Goal: Transaction & Acquisition: Register for event/course

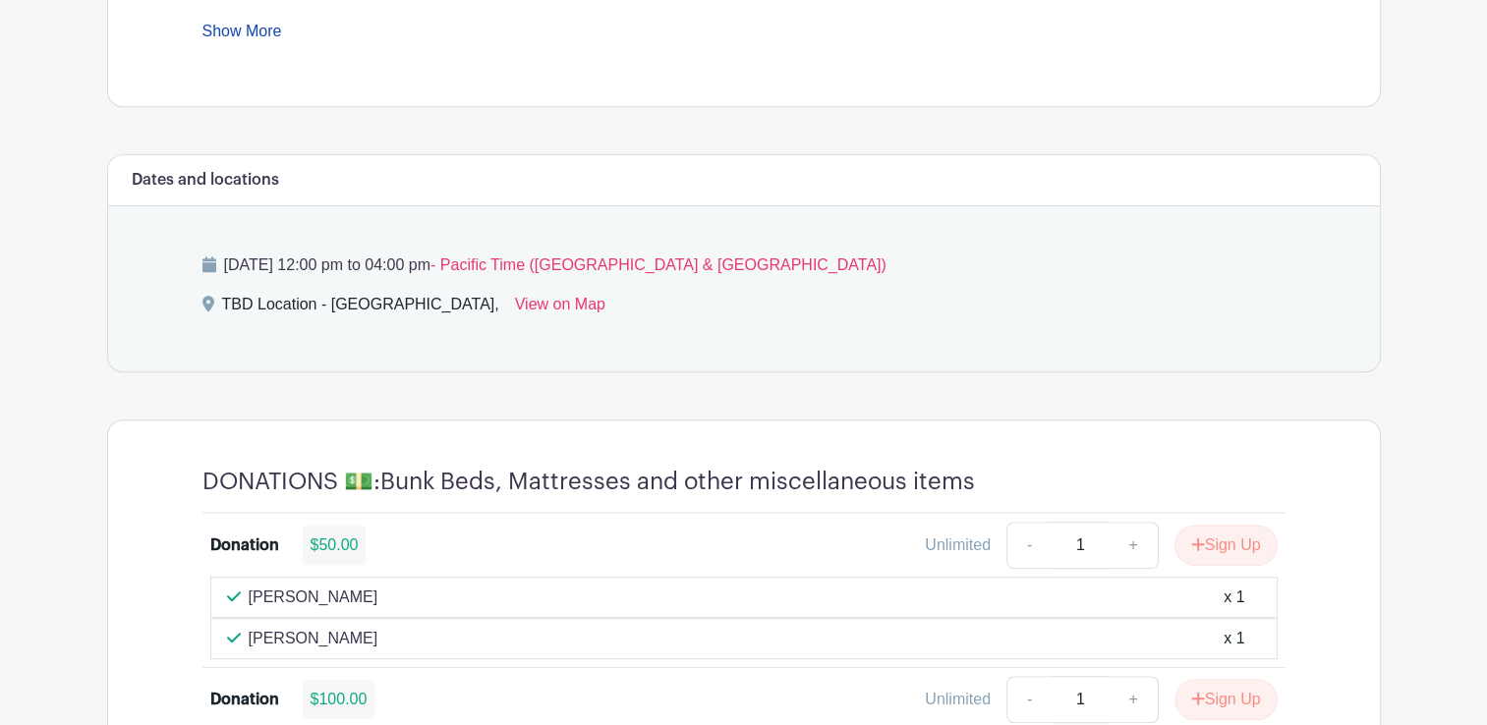
scroll to position [958, 0]
click at [515, 301] on link "View on Map" at bounding box center [560, 307] width 90 height 31
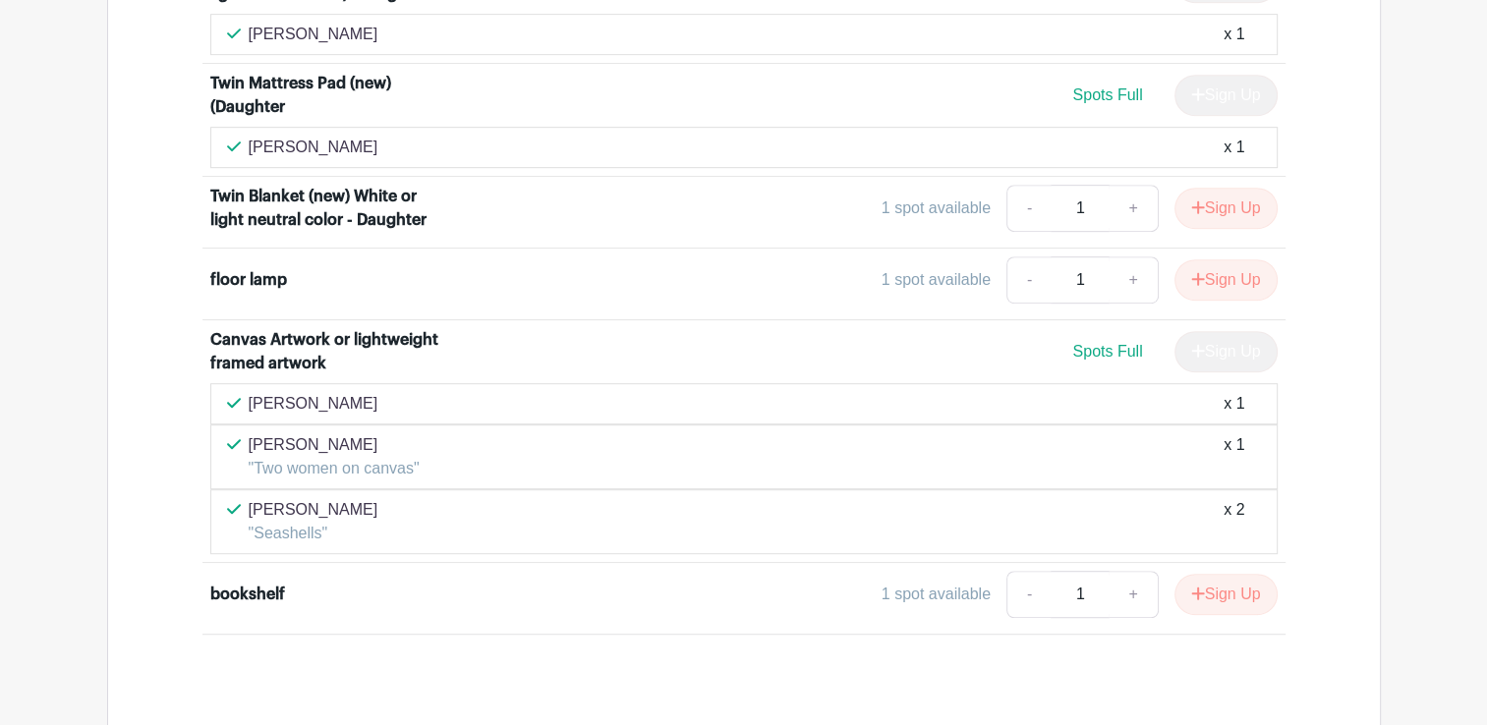
scroll to position [8462, 0]
click at [818, 432] on div "[PERSON_NAME] "Two women on canvas" x 1" at bounding box center [744, 455] width 1034 height 47
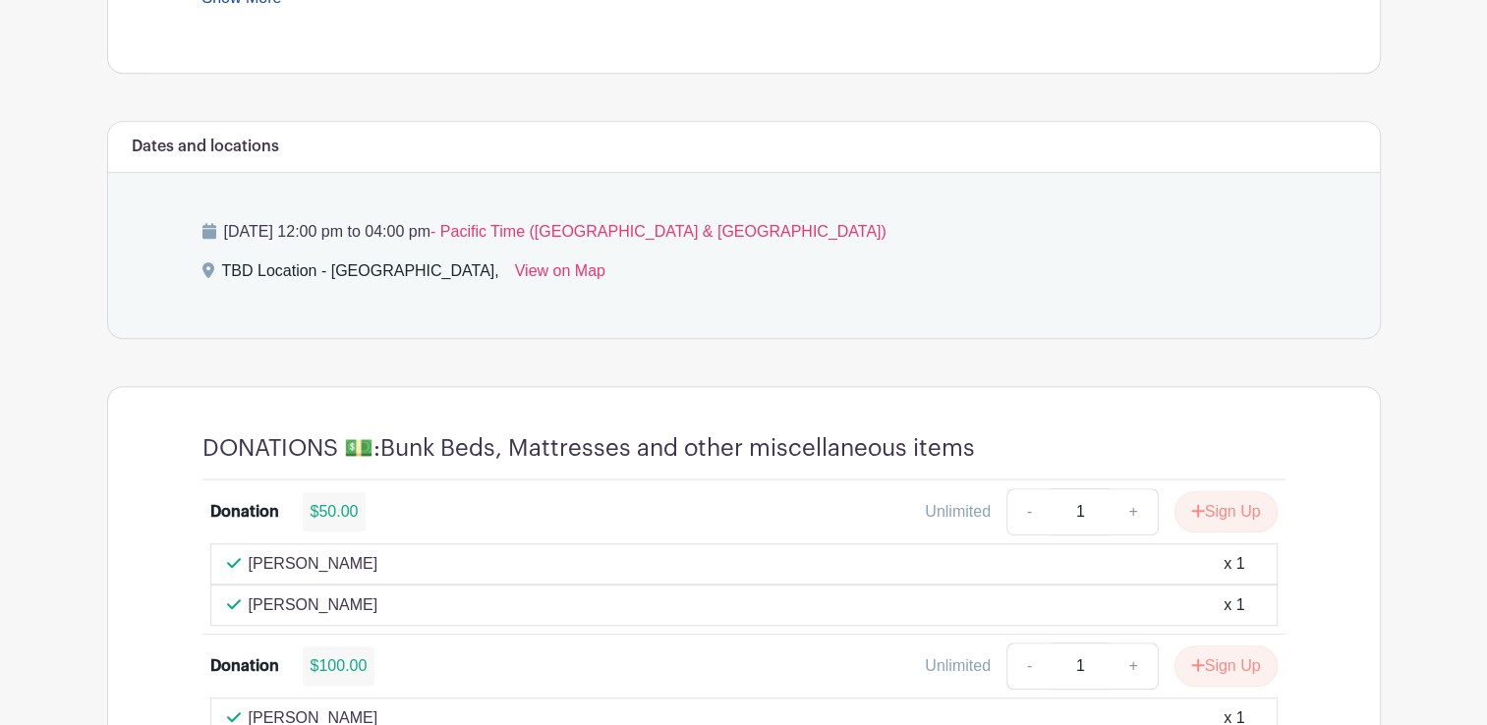
scroll to position [772, 0]
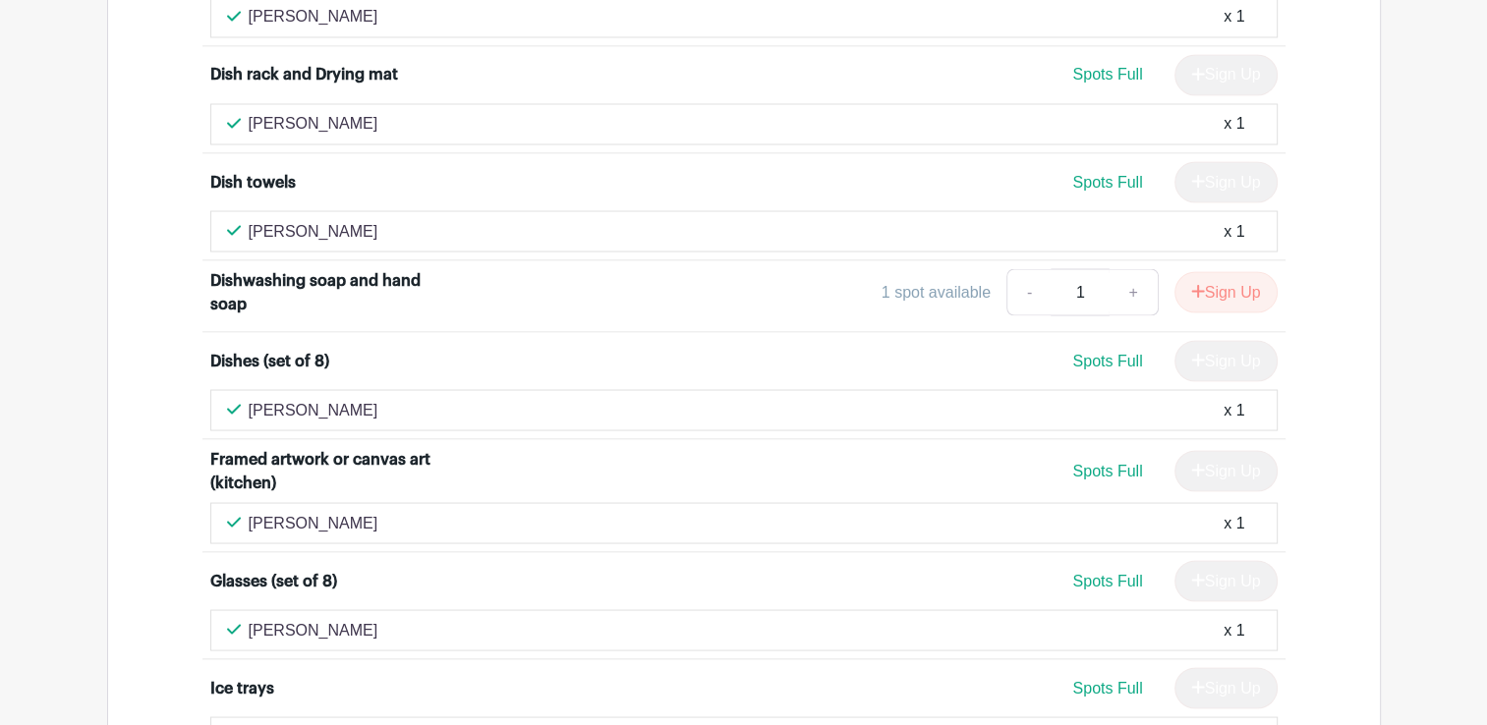
scroll to position [3578, 0]
click at [1215, 274] on button "Sign Up" at bounding box center [1226, 291] width 103 height 41
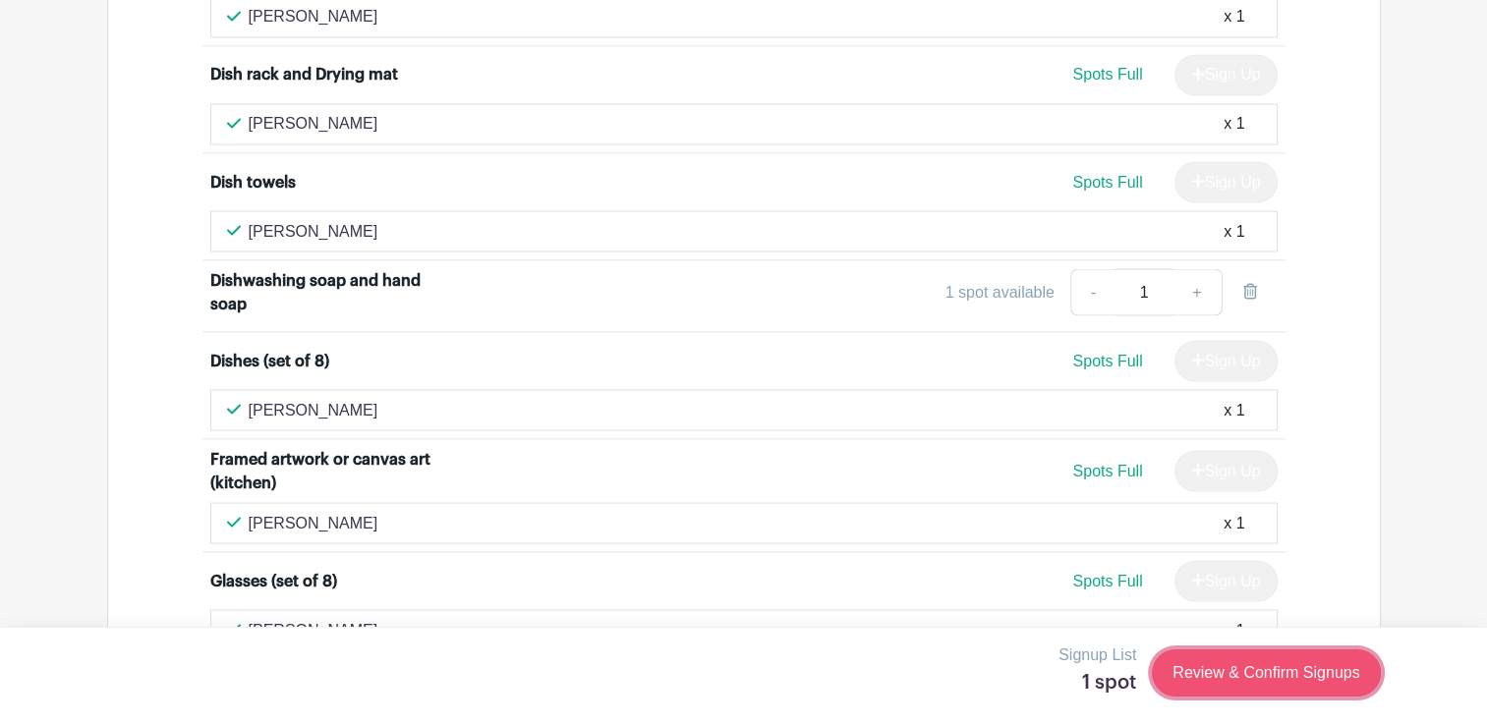
click at [1258, 676] on link "Review & Confirm Signups" at bounding box center [1266, 673] width 228 height 47
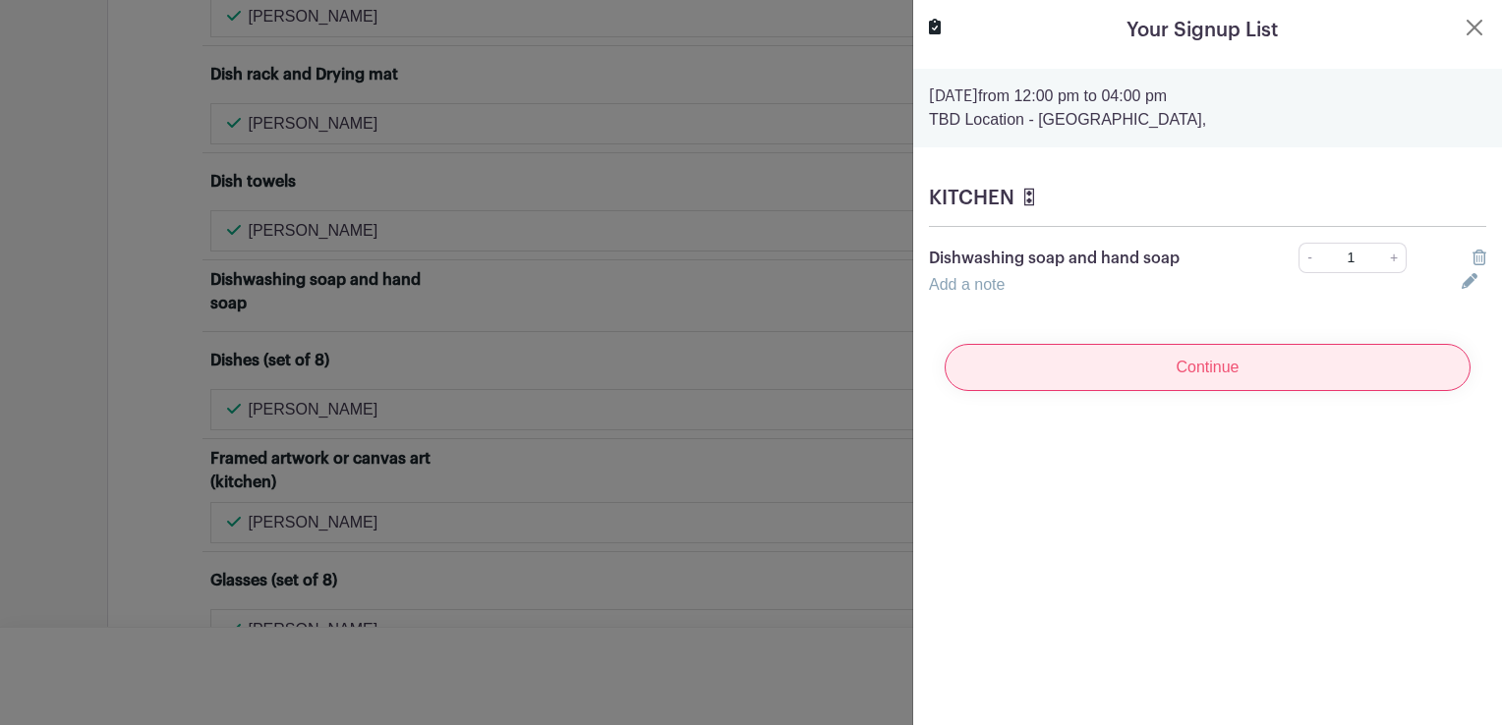
click at [1229, 372] on input "Continue" at bounding box center [1208, 367] width 526 height 47
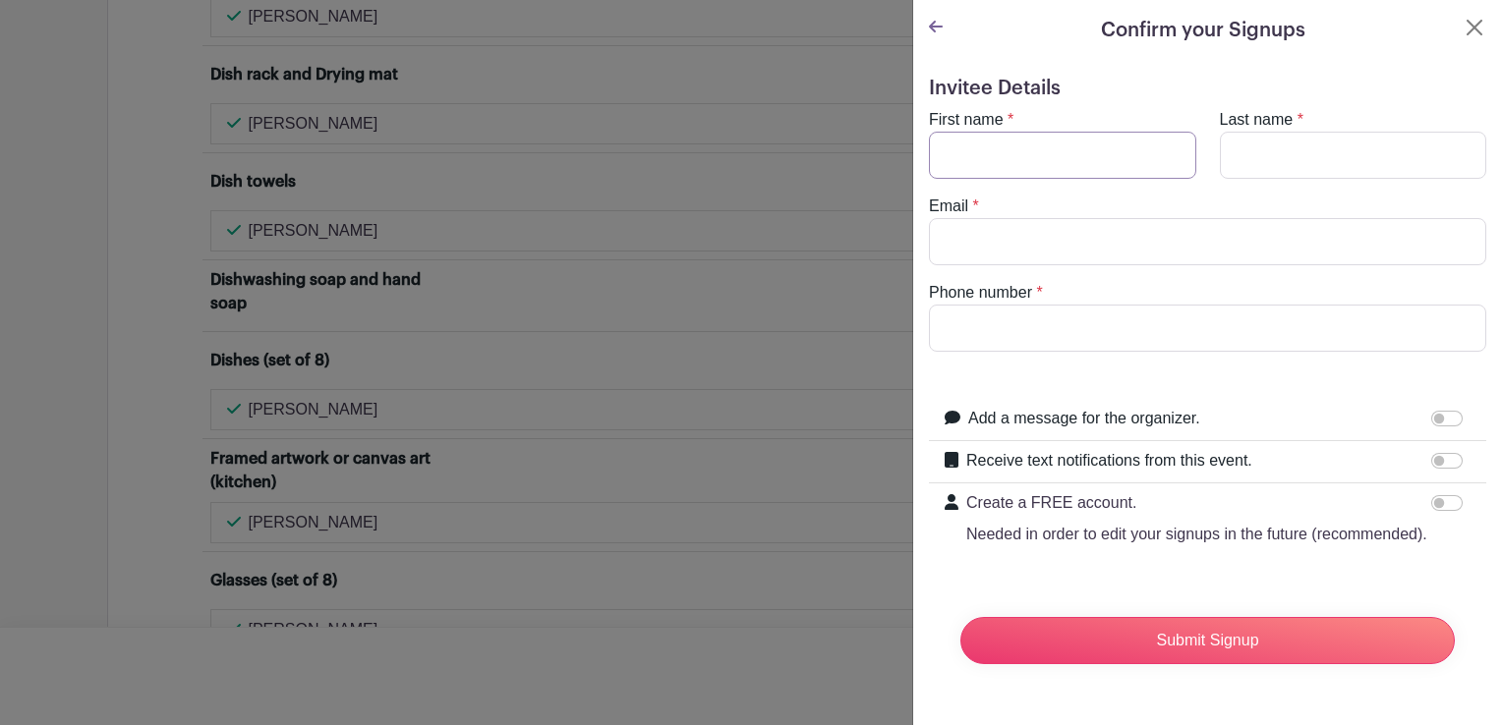
click at [1077, 144] on input "First name" at bounding box center [1062, 155] width 267 height 47
type input "Najwa"
type input "Stuck"
type input "najwaca@comcast.net"
type input "4803165895"
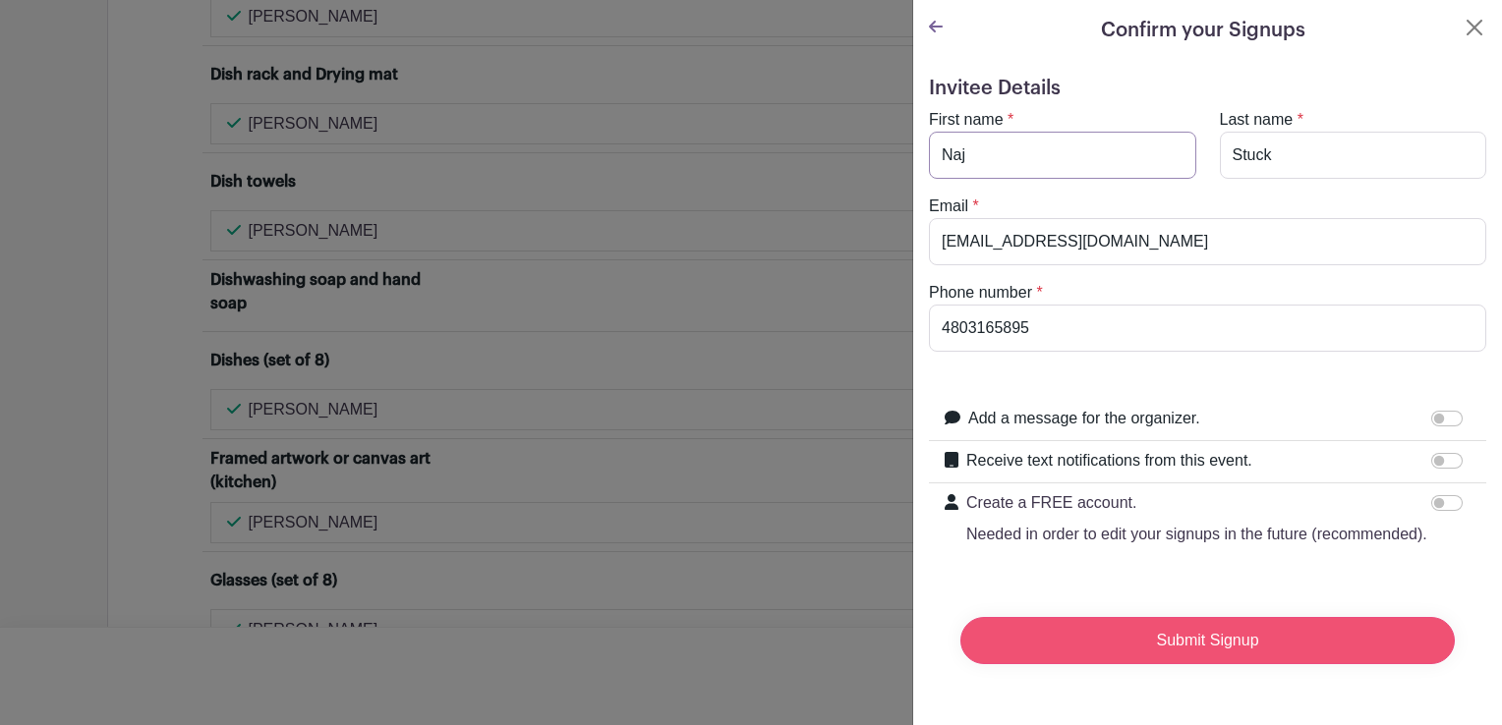
type input "Naj"
click at [1183, 663] on input "Submit Signup" at bounding box center [1207, 640] width 494 height 47
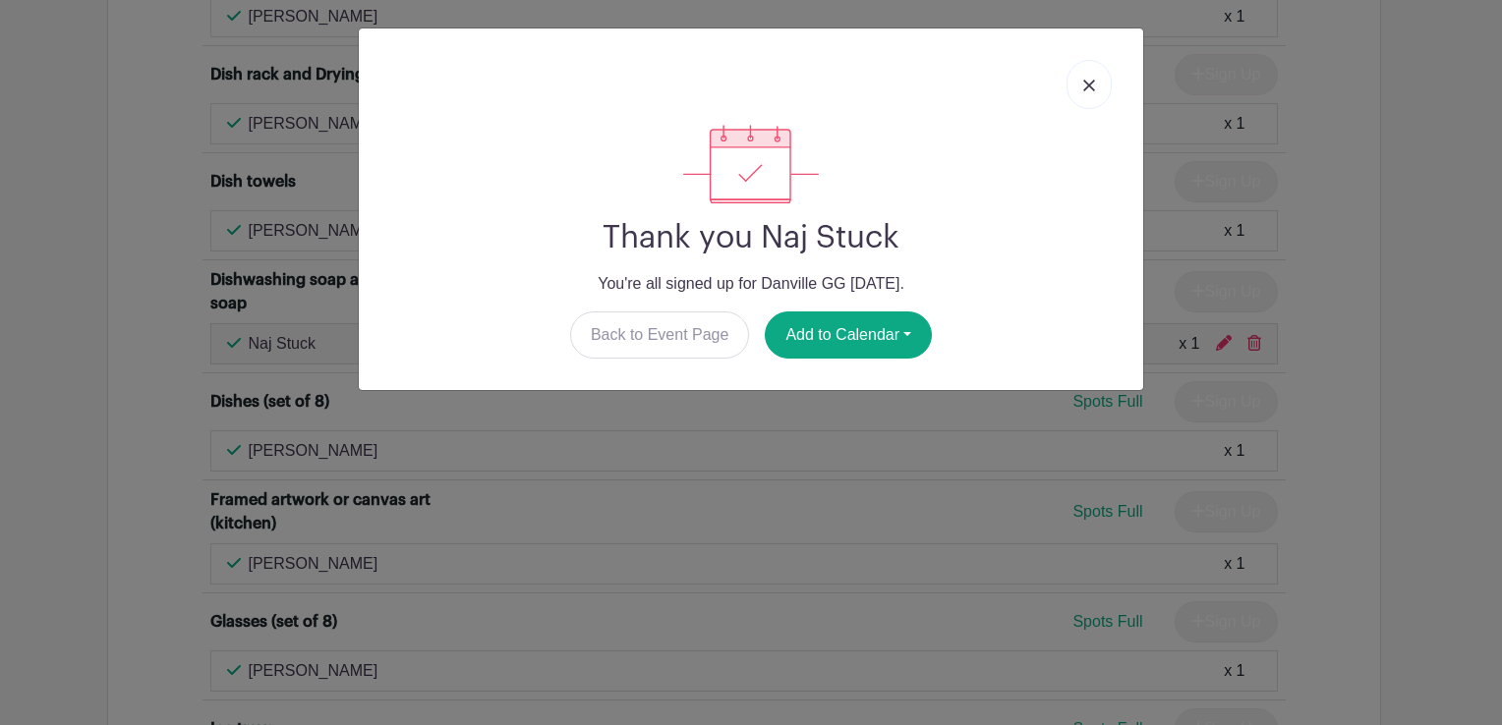
click at [1092, 80] on img at bounding box center [1089, 86] width 12 height 12
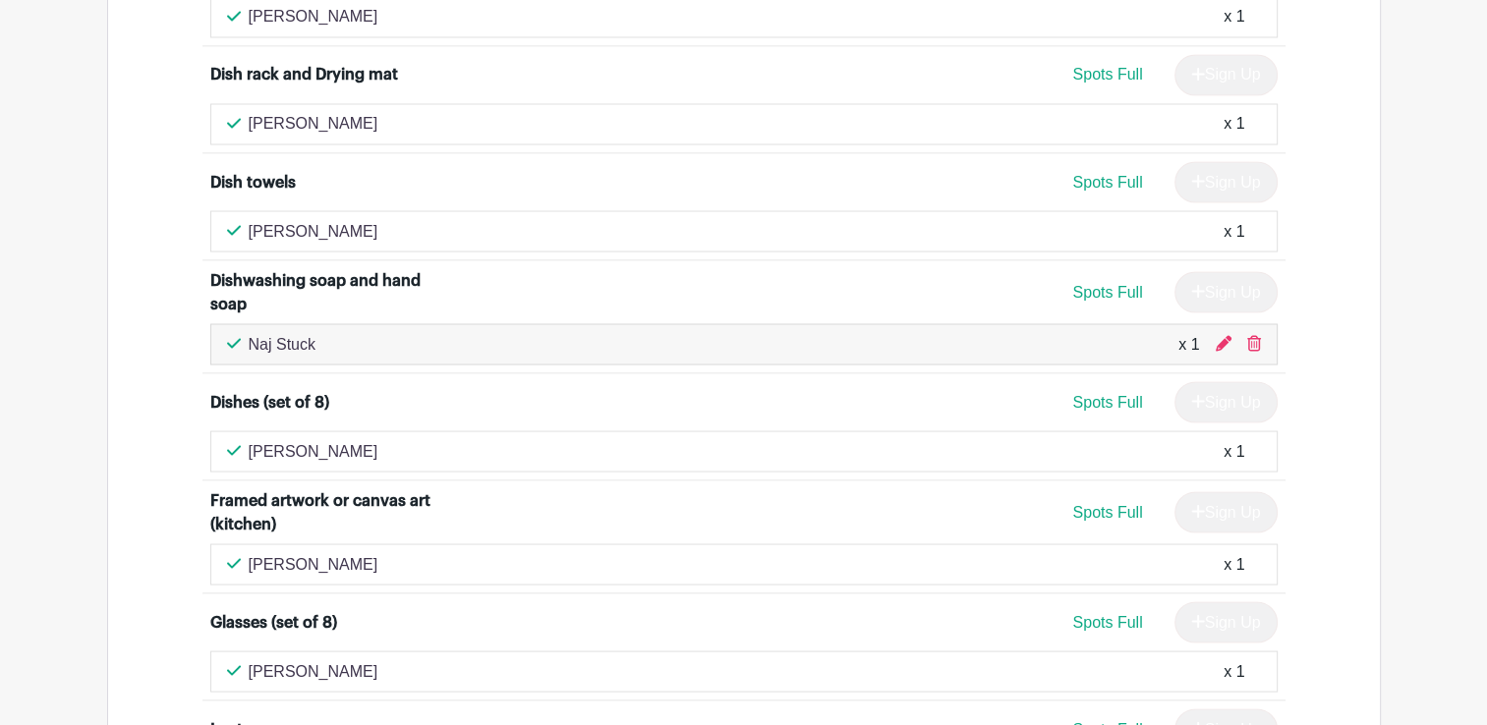
click at [769, 544] on div "Linnea Juarez x 1" at bounding box center [743, 564] width 1067 height 41
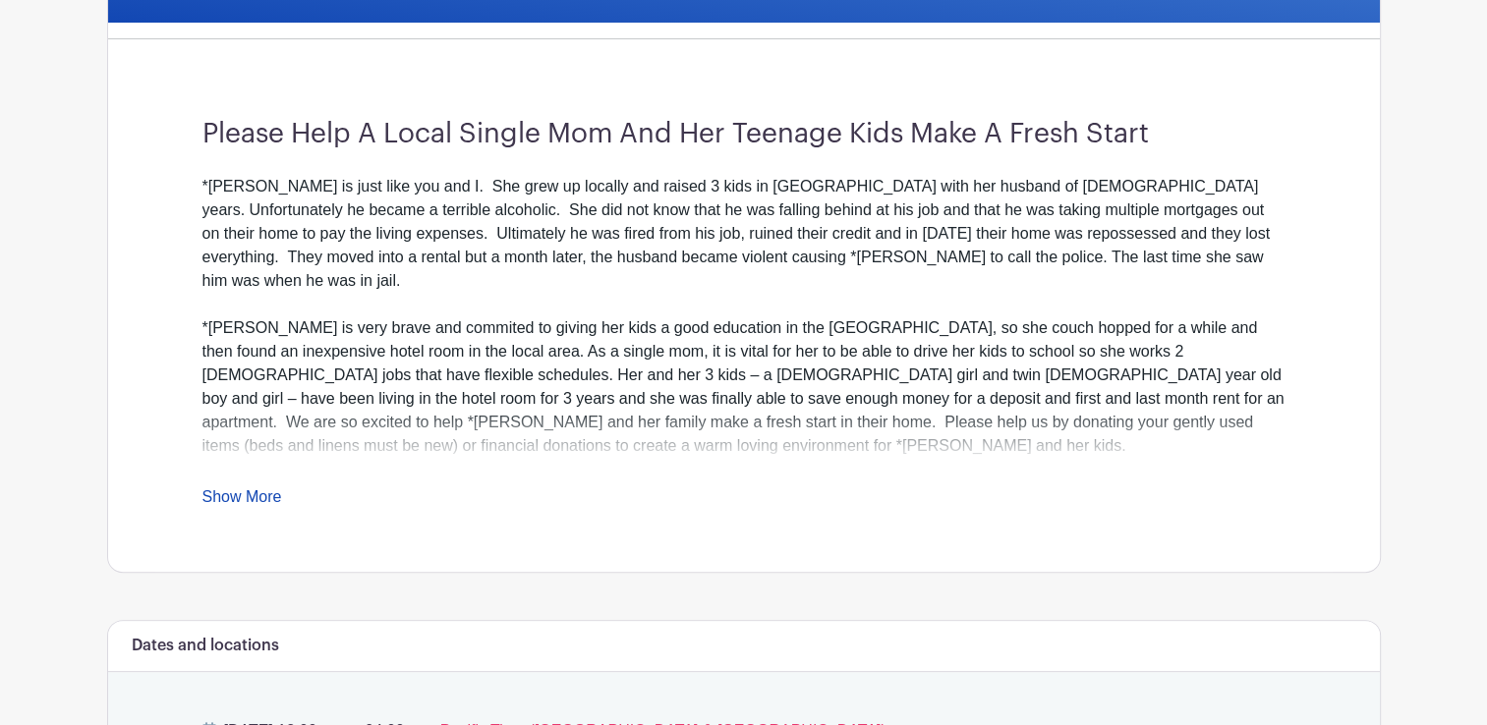
scroll to position [495, 0]
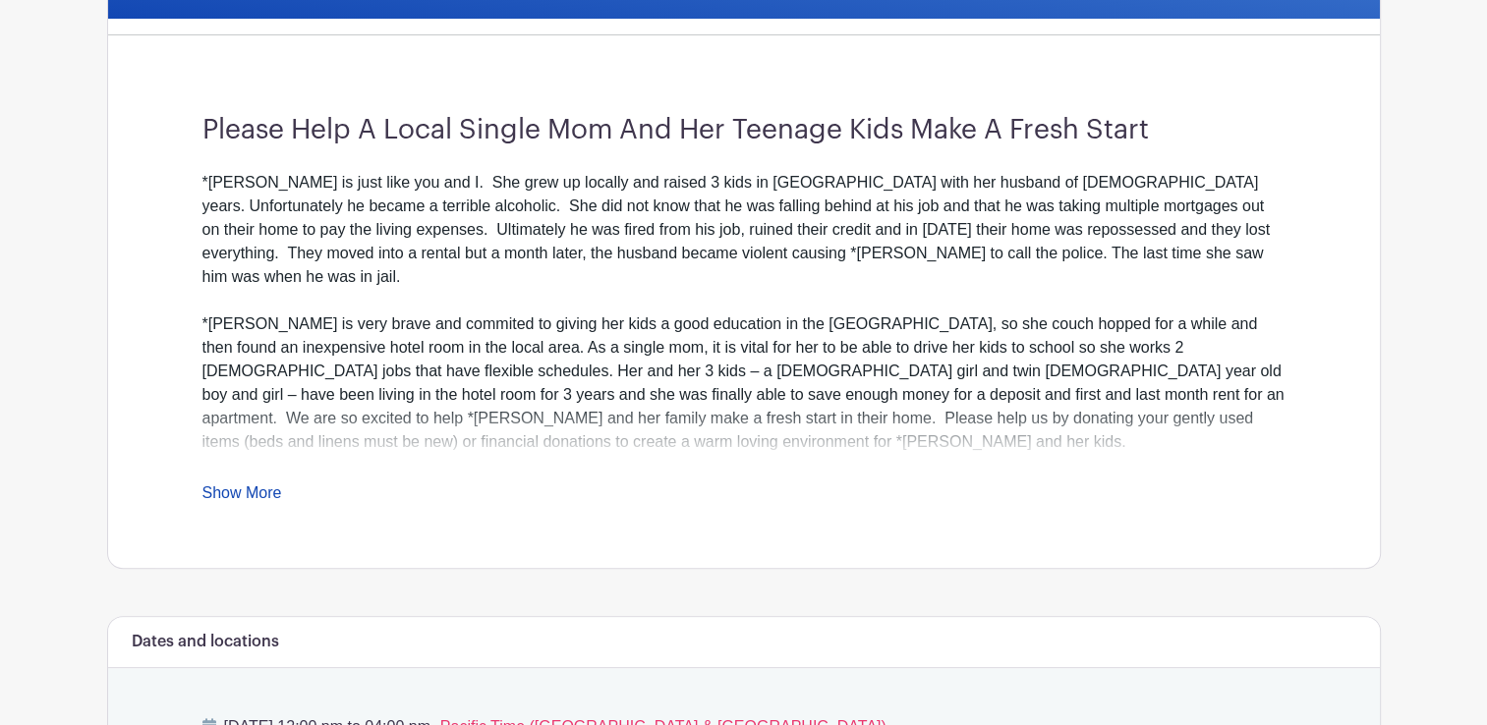
click at [256, 491] on link "Show More" at bounding box center [242, 497] width 80 height 25
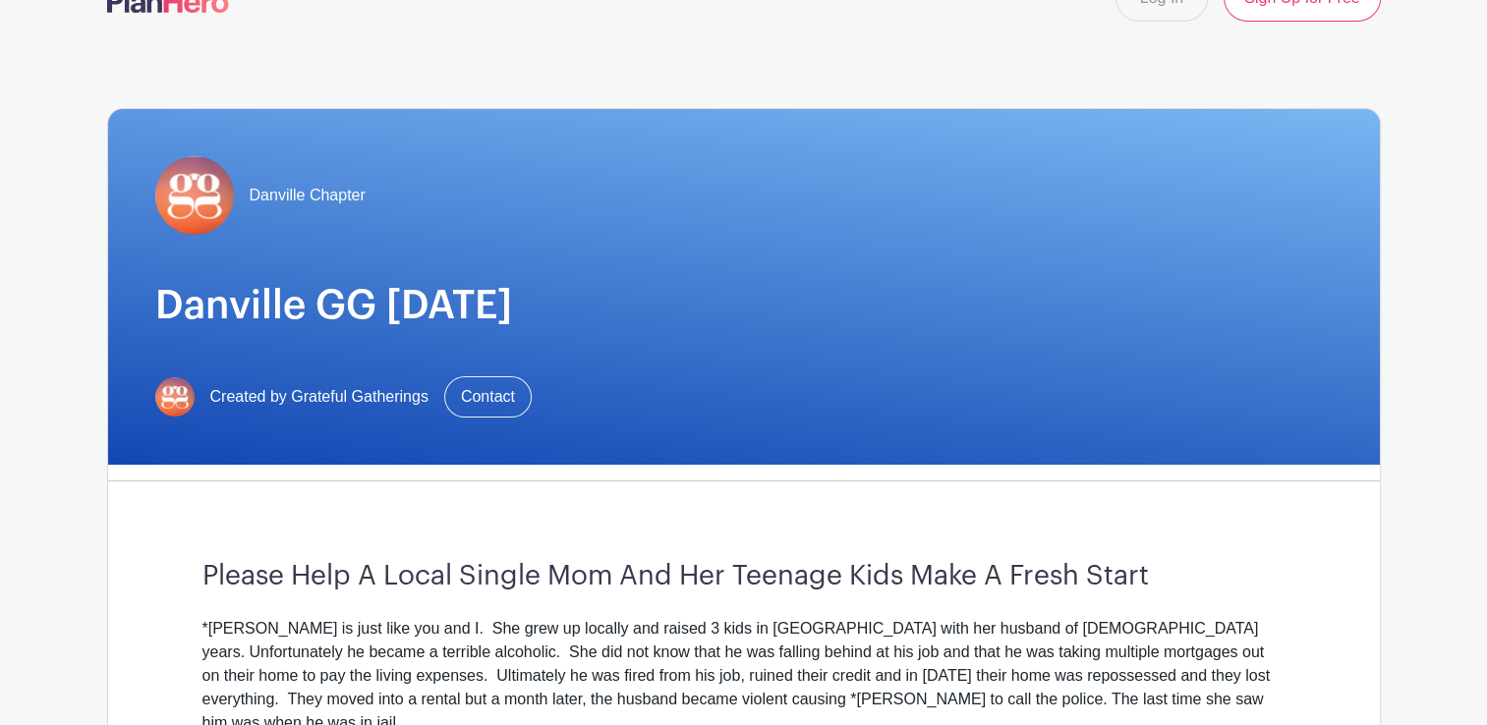
scroll to position [0, 0]
